Goal: Task Accomplishment & Management: Manage account settings

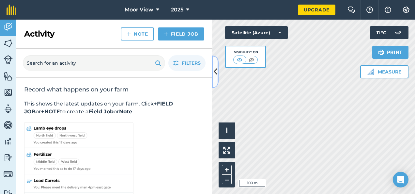
click at [214, 70] on icon at bounding box center [216, 71] width 4 height 11
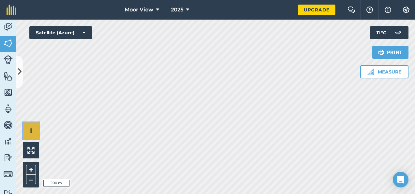
drag, startPoint x: 214, startPoint y: 70, endPoint x: 29, endPoint y: 131, distance: 195.4
click at [29, 131] on button "i" at bounding box center [31, 130] width 16 height 16
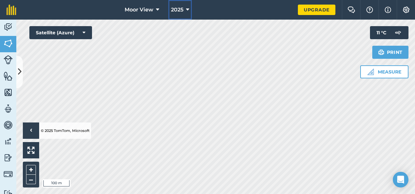
click at [183, 10] on span "2025" at bounding box center [177, 10] width 12 height 8
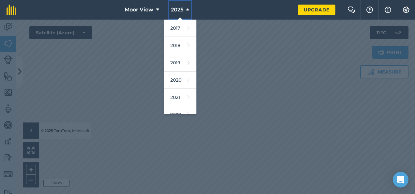
click at [183, 10] on span "2025" at bounding box center [177, 10] width 12 height 8
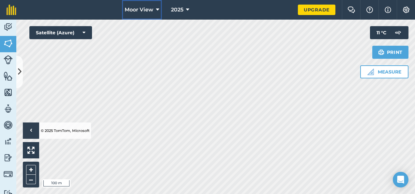
click at [157, 10] on icon at bounding box center [157, 10] width 3 height 8
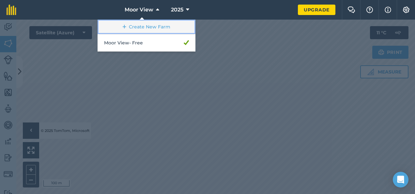
click at [155, 28] on link "Create New Farm" at bounding box center [146, 27] width 98 height 15
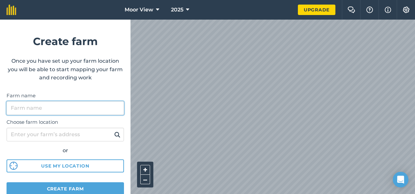
click at [47, 112] on input "Farm name" at bounding box center [65, 108] width 117 height 14
type input "Soil sampling"
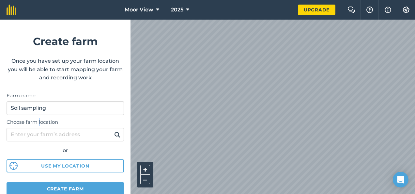
click at [40, 124] on label "Choose farm location" at bounding box center [65, 122] width 117 height 8
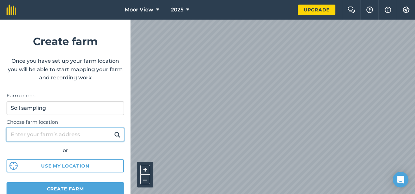
drag, startPoint x: 40, startPoint y: 124, endPoint x: 40, endPoint y: 135, distance: 10.8
click at [40, 135] on input "Choose farm location" at bounding box center [65, 134] width 117 height 14
type input "dl8 3dg"
click at [112, 130] on button at bounding box center [117, 134] width 10 height 8
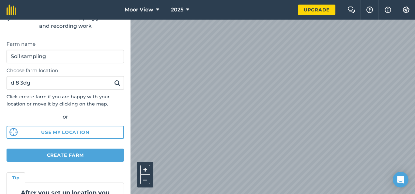
scroll to position [99, 0]
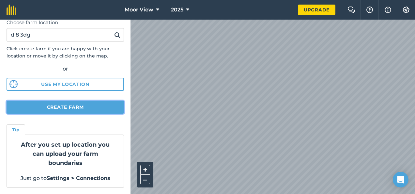
click at [57, 104] on button "Create farm" at bounding box center [65, 106] width 117 height 13
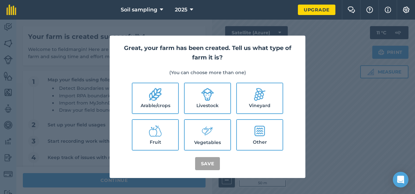
click at [252, 103] on label "Vineyard" at bounding box center [260, 98] width 46 height 30
checkbox input "true"
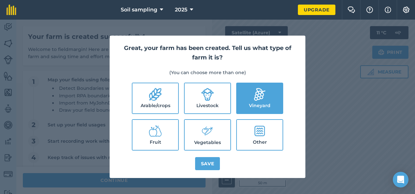
click at [222, 100] on label "Livestock" at bounding box center [208, 98] width 46 height 30
checkbox input "true"
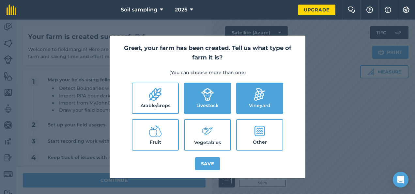
click at [250, 97] on label "Vineyard" at bounding box center [260, 98] width 46 height 30
checkbox input "false"
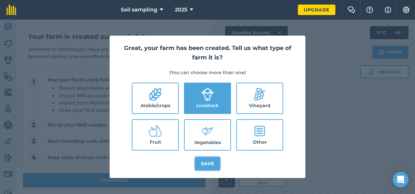
click at [211, 162] on button "Save" at bounding box center [207, 163] width 25 height 13
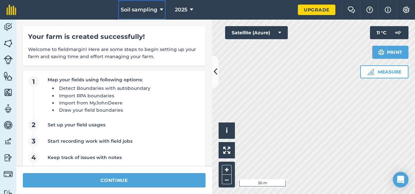
click at [154, 10] on span "Soil sampling" at bounding box center [139, 10] width 37 height 8
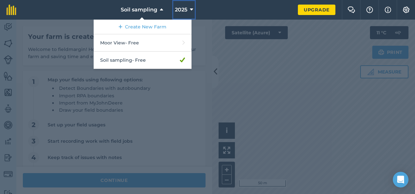
click at [185, 4] on button "2025" at bounding box center [183, 10] width 23 height 20
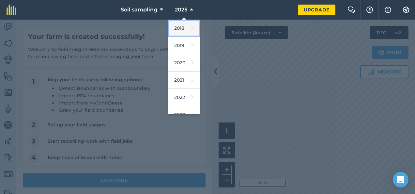
click at [184, 34] on link "2018" at bounding box center [184, 28] width 33 height 17
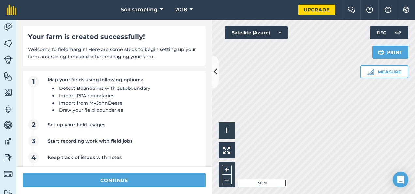
click at [207, 108] on div "Activity Fields Livestock Features Maps Team Vehicles Data Reporting Billing Tu…" at bounding box center [207, 107] width 415 height 174
click at [176, 10] on span "2018" at bounding box center [181, 10] width 12 height 8
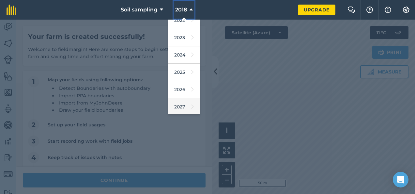
scroll to position [77, 0]
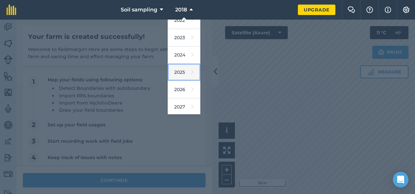
click at [181, 74] on link "2025" at bounding box center [184, 72] width 33 height 17
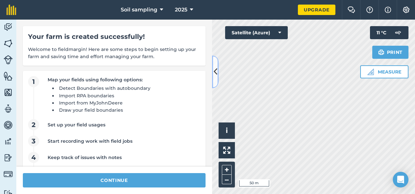
click at [214, 67] on icon at bounding box center [216, 71] width 4 height 11
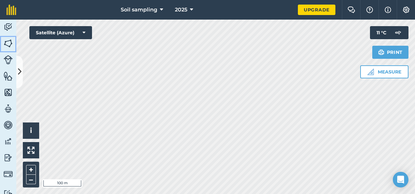
click at [11, 44] on img at bounding box center [8, 43] width 9 height 10
click at [9, 44] on img at bounding box center [8, 43] width 9 height 10
click at [389, 73] on button "Measure" at bounding box center [384, 71] width 48 height 13
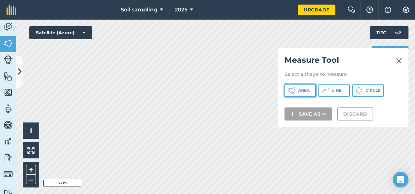
click at [293, 91] on icon at bounding box center [292, 90] width 8 height 8
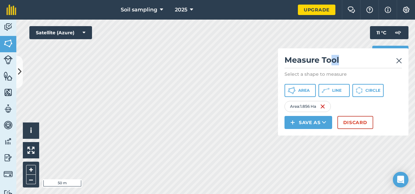
drag, startPoint x: 329, startPoint y: 55, endPoint x: 347, endPoint y: 49, distance: 19.4
click at [347, 49] on div "Measure Tool Select a shape to measure Area Line Circle Area : 1.856 Ha Save as…" at bounding box center [343, 91] width 130 height 87
click at [315, 123] on button "Save as" at bounding box center [308, 122] width 48 height 13
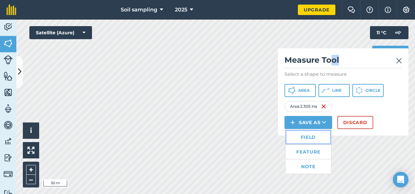
click at [310, 134] on link "Field" at bounding box center [308, 137] width 46 height 14
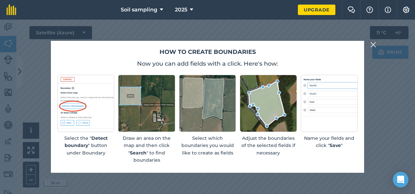
click at [218, 138] on p "Select which boundaries you would like to create as fields" at bounding box center [207, 145] width 57 height 22
click at [370, 45] on img at bounding box center [373, 45] width 6 height 8
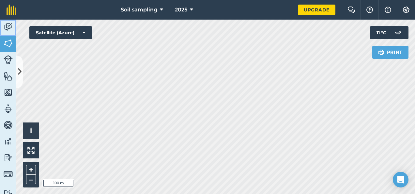
click at [8, 31] on img at bounding box center [8, 27] width 9 height 10
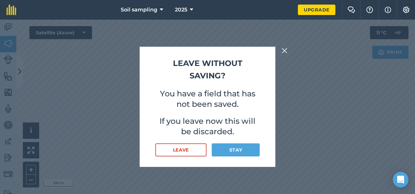
click at [280, 50] on button at bounding box center [284, 51] width 8 height 8
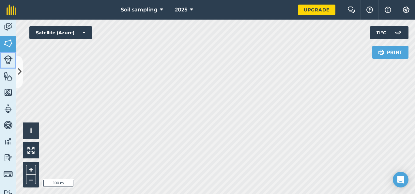
click at [7, 61] on img at bounding box center [8, 59] width 9 height 9
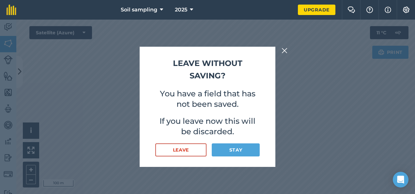
click at [287, 50] on img at bounding box center [284, 51] width 6 height 8
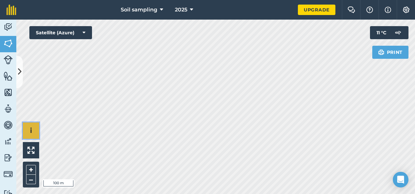
click at [34, 130] on button "i" at bounding box center [31, 130] width 16 height 16
click at [34, 130] on button "›" at bounding box center [31, 130] width 16 height 16
click at [8, 106] on img at bounding box center [8, 109] width 9 height 10
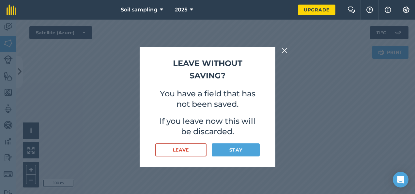
click at [290, 49] on div "Leave without saving? You have a field that has not been saved. If you leave no…" at bounding box center [207, 107] width 415 height 174
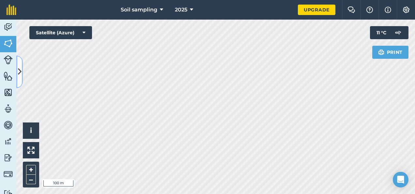
click at [22, 65] on button at bounding box center [19, 71] width 7 height 33
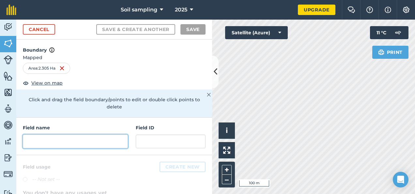
click at [72, 142] on input "text" at bounding box center [75, 141] width 105 height 14
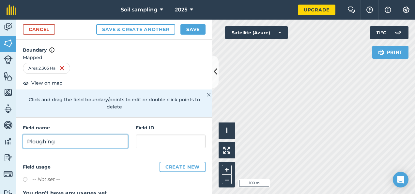
type input "Ploughing"
click at [51, 50] on img at bounding box center [51, 50] width 5 height 8
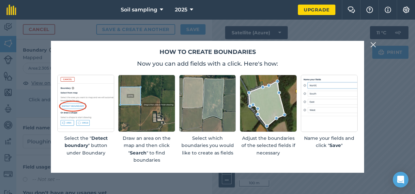
click at [375, 44] on img at bounding box center [373, 45] width 6 height 8
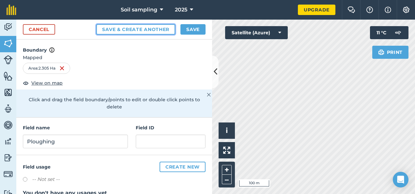
click at [162, 30] on button "Save & Create Another" at bounding box center [135, 29] width 79 height 10
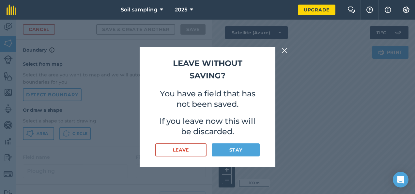
click at [273, 108] on div "Leave without saving? You have a field that has not been saved. If you leave no…" at bounding box center [208, 107] width 136 height 120
click at [286, 52] on img at bounding box center [284, 51] width 6 height 8
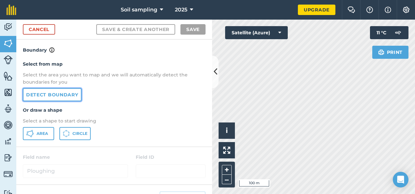
click at [72, 92] on link "Detect boundary" at bounding box center [52, 94] width 59 height 13
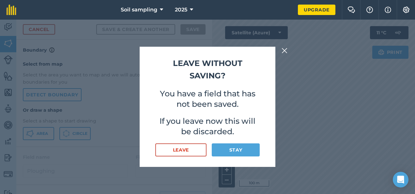
click at [281, 50] on button at bounding box center [284, 51] width 8 height 8
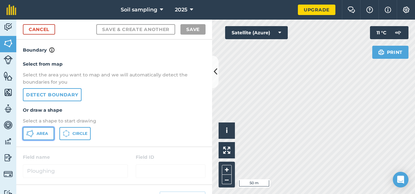
drag, startPoint x: 281, startPoint y: 50, endPoint x: 42, endPoint y: 136, distance: 253.4
click at [42, 136] on span "Area" at bounding box center [42, 133] width 11 height 5
click at [192, 31] on div "Activity Fields Livestock Features Maps Team Vehicles Data Reporting Billing Tu…" at bounding box center [207, 107] width 415 height 174
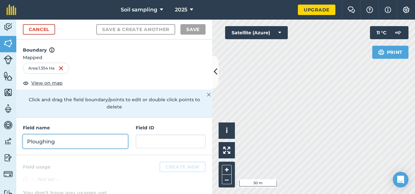
click at [41, 138] on input "Ploughing" at bounding box center [75, 141] width 105 height 14
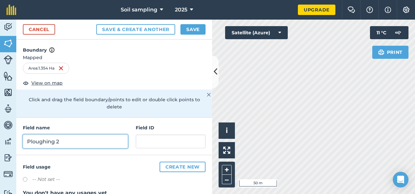
type input "Ploughing 2"
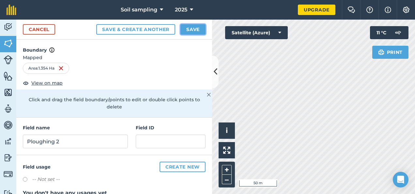
click at [196, 29] on button "Save" at bounding box center [192, 29] width 25 height 10
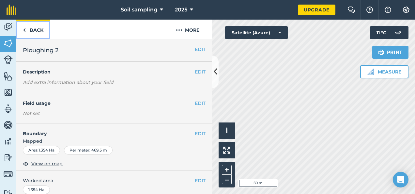
click at [30, 36] on link "Back" at bounding box center [33, 29] width 34 height 19
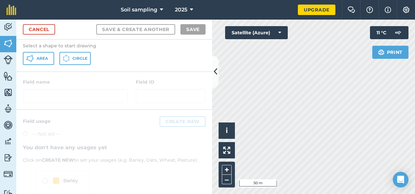
scroll to position [1, 0]
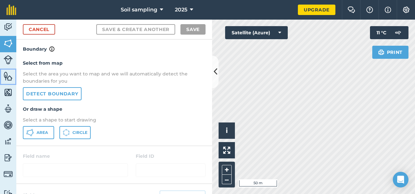
click at [8, 80] on img at bounding box center [8, 76] width 9 height 10
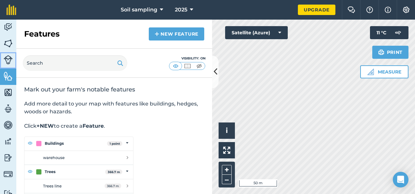
click at [5, 53] on link "Livestock" at bounding box center [8, 60] width 16 height 16
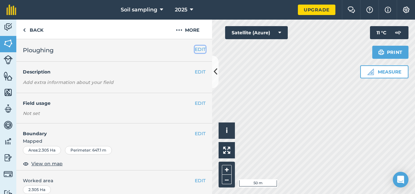
click at [195, 48] on button "EDIT" at bounding box center [200, 49] width 11 height 7
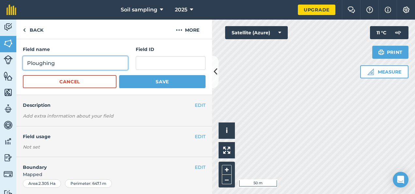
drag, startPoint x: 75, startPoint y: 64, endPoint x: 0, endPoint y: 74, distance: 75.6
click at [0, 74] on html "Soil sampling 2025 Upgrade Farm Chat Help Info Settings Map printing is not ava…" at bounding box center [207, 97] width 415 height 194
type input "2nd Raceclose"
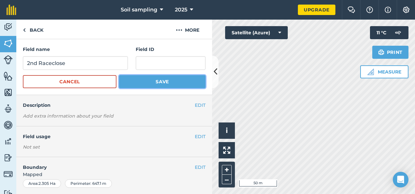
click at [146, 82] on button "Save" at bounding box center [162, 81] width 86 height 13
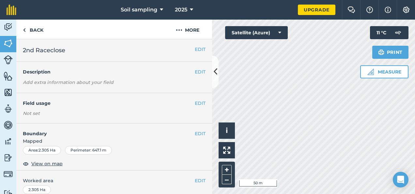
click at [173, 92] on div "Activity Fields Livestock Features Maps Team Vehicles Data Reporting Billing Tu…" at bounding box center [207, 107] width 415 height 174
click at [195, 48] on button "EDIT" at bounding box center [200, 49] width 11 height 7
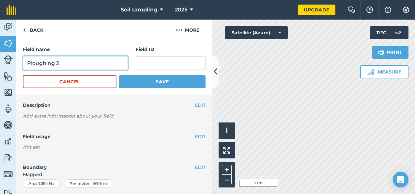
click at [76, 59] on input "Ploughing 2" at bounding box center [75, 63] width 105 height 14
type input "Ploughing"
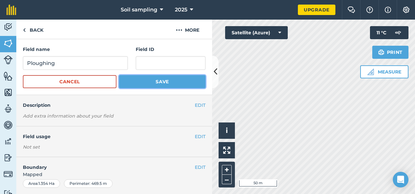
click at [161, 82] on button "Save" at bounding box center [162, 81] width 86 height 13
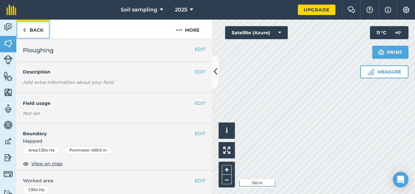
click at [26, 29] on link "Back" at bounding box center [33, 29] width 34 height 19
click at [30, 32] on link "Back" at bounding box center [33, 29] width 34 height 19
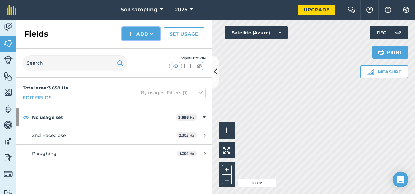
click at [136, 31] on button "Add" at bounding box center [141, 33] width 38 height 13
click at [140, 45] on link "Draw" at bounding box center [141, 48] width 36 height 14
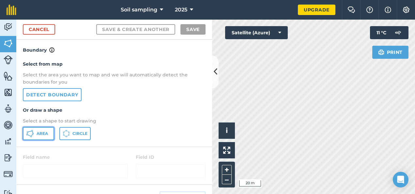
click at [46, 134] on span "Area" at bounding box center [42, 133] width 11 height 5
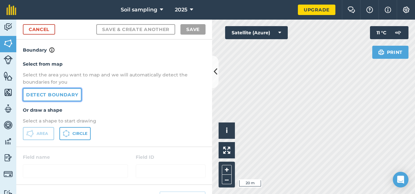
click at [66, 96] on link "Detect boundary" at bounding box center [52, 94] width 59 height 13
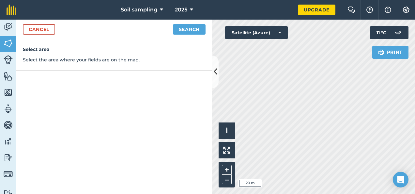
click at [35, 36] on div "Cancel Search" at bounding box center [114, 30] width 196 height 20
click at [38, 29] on link "Cancel" at bounding box center [39, 29] width 32 height 10
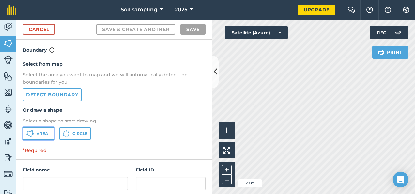
click at [42, 136] on span "Area" at bounding box center [42, 133] width 11 height 5
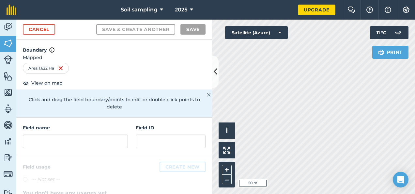
click at [380, 50] on div "Click to start drawing i © 2025 TomTom, Microsoft 50 m + – Satellite (Azure) Pr…" at bounding box center [313, 107] width 203 height 174
click at [48, 142] on input "text" at bounding box center [75, 141] width 105 height 14
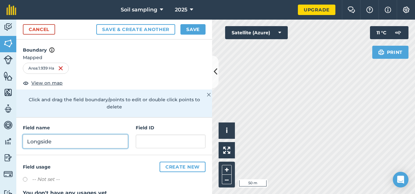
type input "Longside"
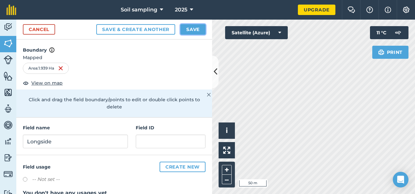
click at [197, 30] on button "Save" at bounding box center [192, 29] width 25 height 10
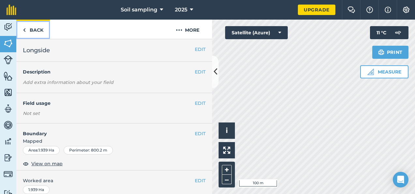
click at [36, 29] on link "Back" at bounding box center [33, 29] width 34 height 19
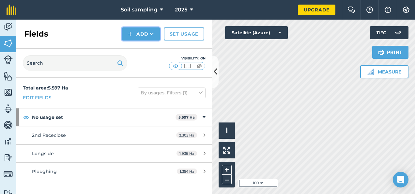
click at [140, 35] on button "Add" at bounding box center [141, 33] width 38 height 13
click at [148, 51] on link "Draw" at bounding box center [141, 48] width 36 height 14
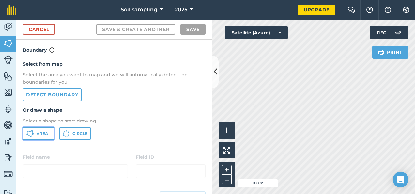
click at [35, 132] on button "Area" at bounding box center [38, 133] width 31 height 13
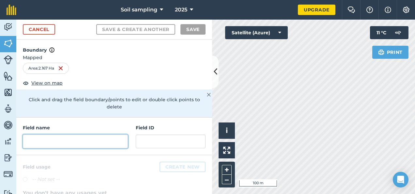
click at [62, 142] on input "text" at bounding box center [75, 141] width 105 height 14
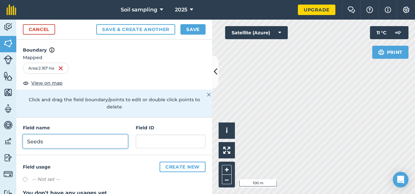
type input "Seeds"
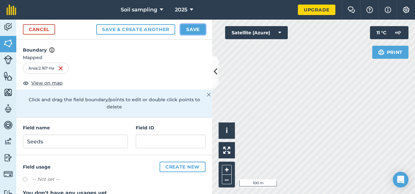
click at [188, 28] on button "Save" at bounding box center [192, 29] width 25 height 10
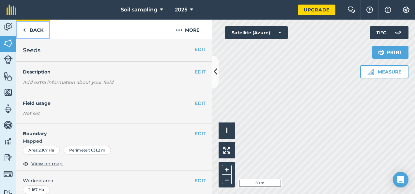
click at [27, 31] on link "Back" at bounding box center [33, 29] width 34 height 19
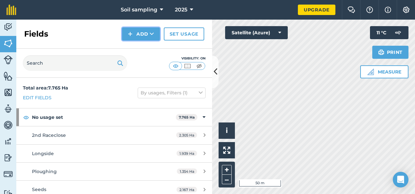
click at [138, 34] on button "Add" at bounding box center [141, 33] width 38 height 13
click at [147, 31] on button "Add" at bounding box center [141, 33] width 38 height 13
click at [136, 48] on link "Draw" at bounding box center [141, 48] width 36 height 14
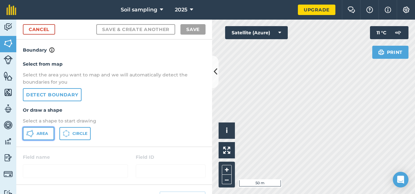
click at [42, 135] on span "Area" at bounding box center [42, 133] width 11 height 5
click at [42, 33] on link "Cancel" at bounding box center [39, 29] width 32 height 10
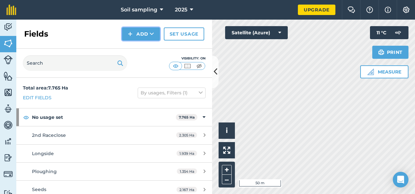
click at [140, 34] on button "Add" at bounding box center [141, 33] width 38 height 13
click at [142, 48] on link "Draw" at bounding box center [141, 48] width 36 height 14
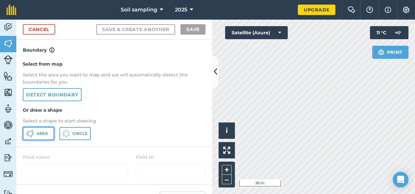
click at [35, 132] on button "Area" at bounding box center [38, 133] width 31 height 13
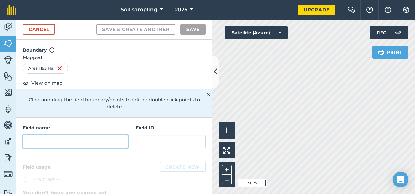
click at [41, 141] on input "text" at bounding box center [75, 141] width 105 height 14
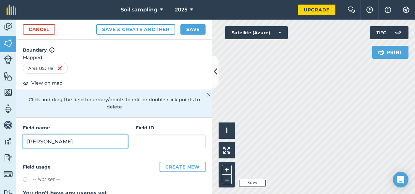
type input "[PERSON_NAME]"
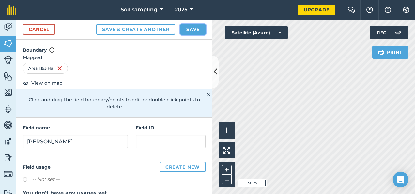
click at [201, 29] on button "Save" at bounding box center [192, 29] width 25 height 10
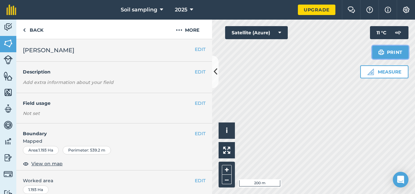
click at [384, 48] on button "Print" at bounding box center [390, 52] width 37 height 13
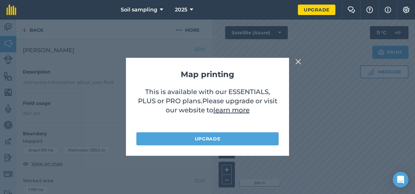
click at [294, 61] on button at bounding box center [298, 62] width 8 height 8
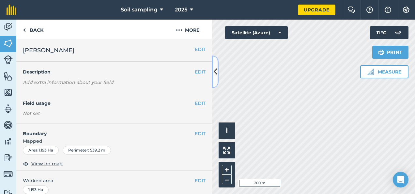
click at [216, 72] on icon at bounding box center [216, 71] width 4 height 11
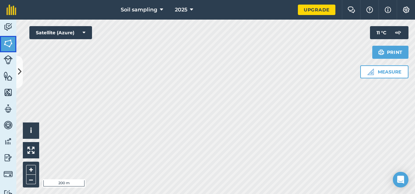
click at [10, 43] on img at bounding box center [8, 43] width 9 height 10
